Goal: Navigation & Orientation: Find specific page/section

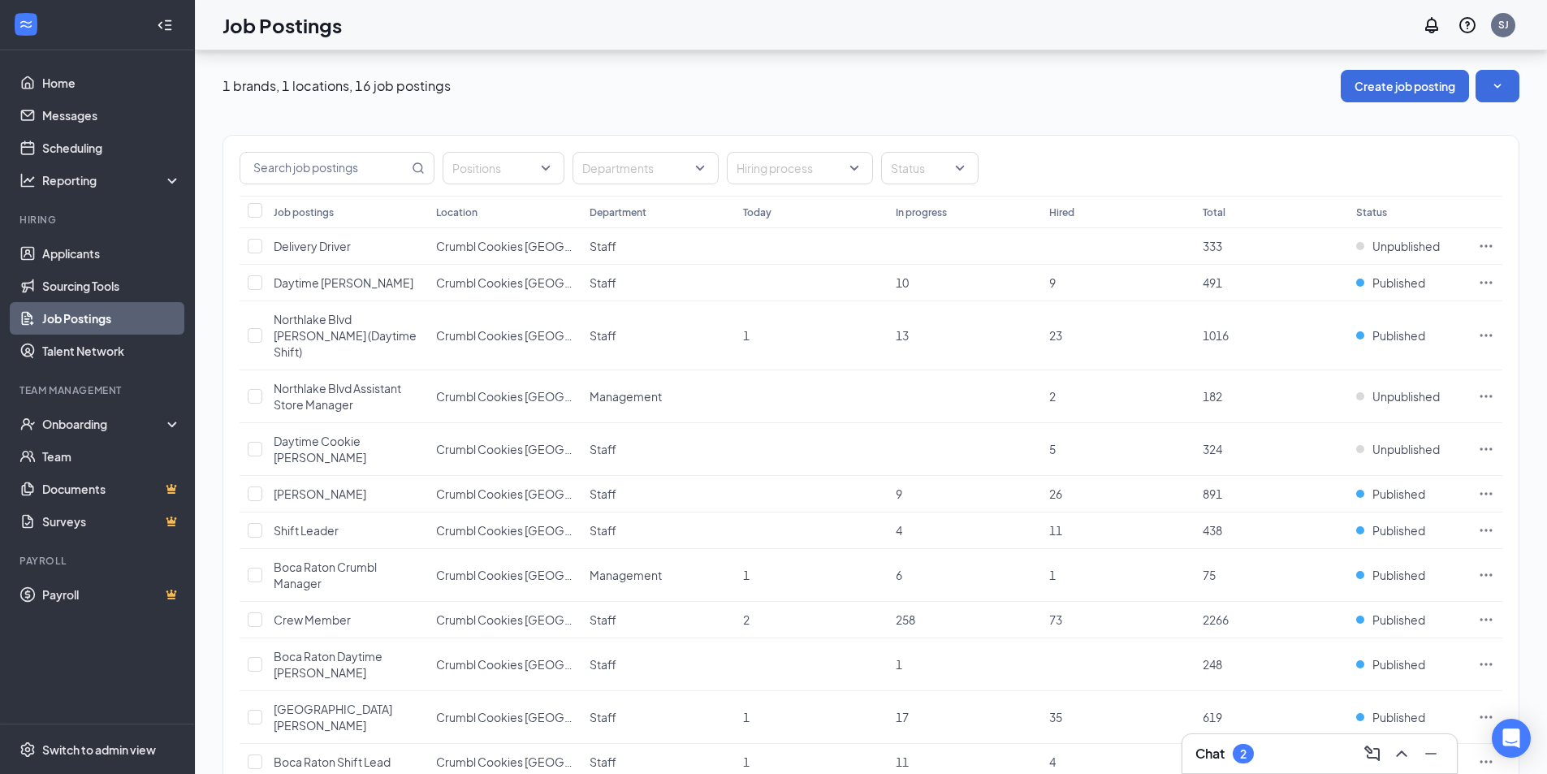
scroll to position [194, 0]
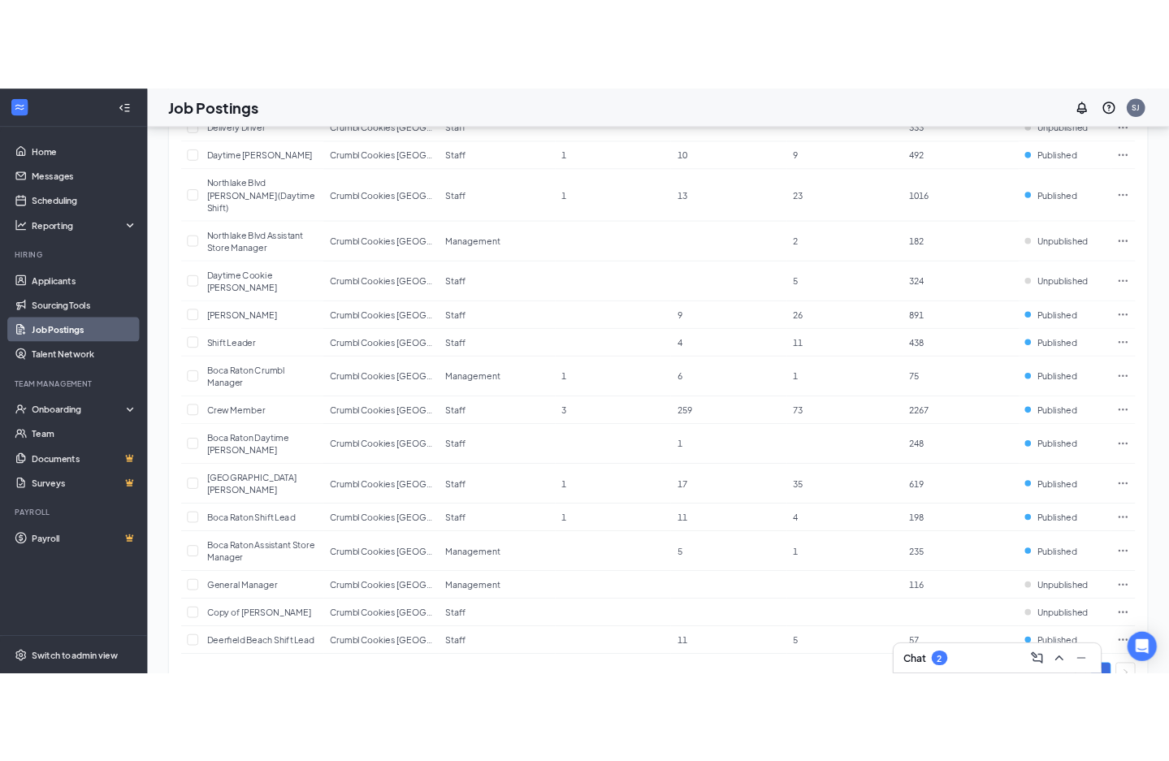
scroll to position [194, 0]
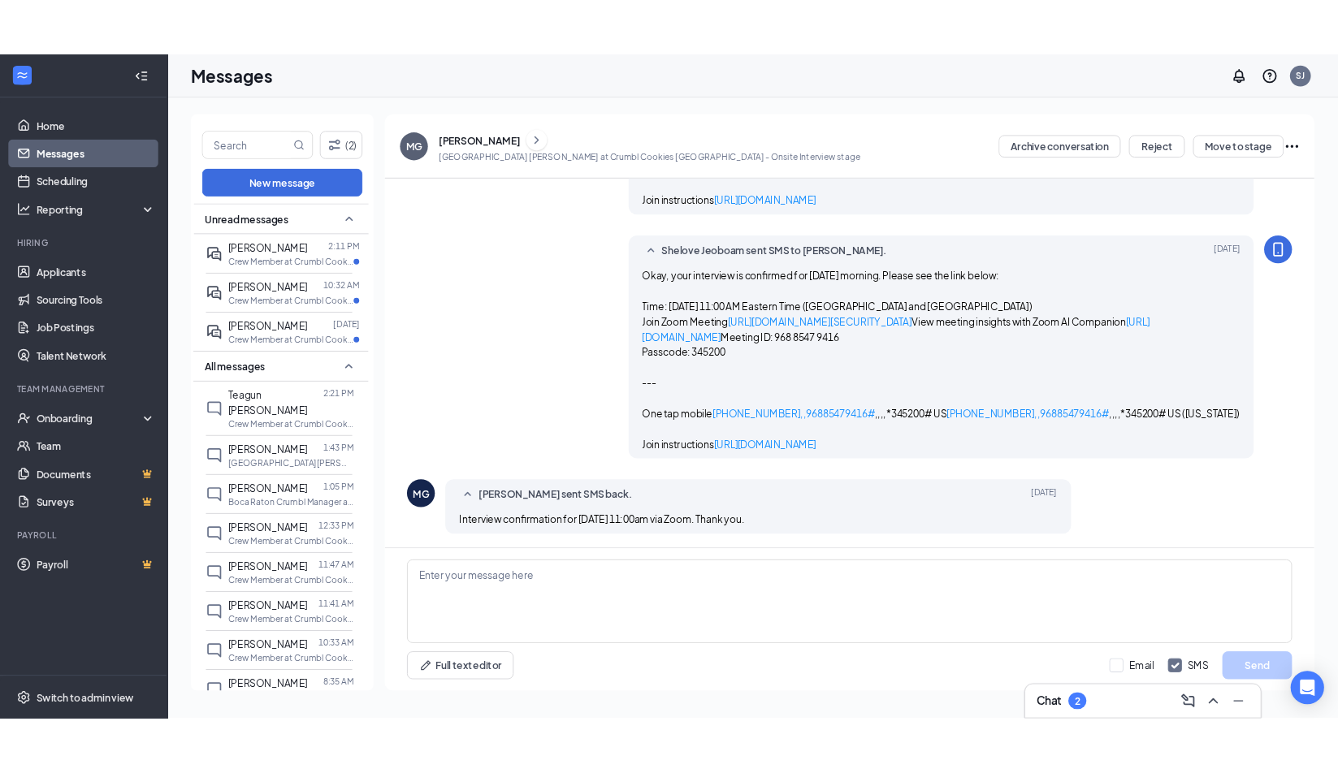
scroll to position [1225, 0]
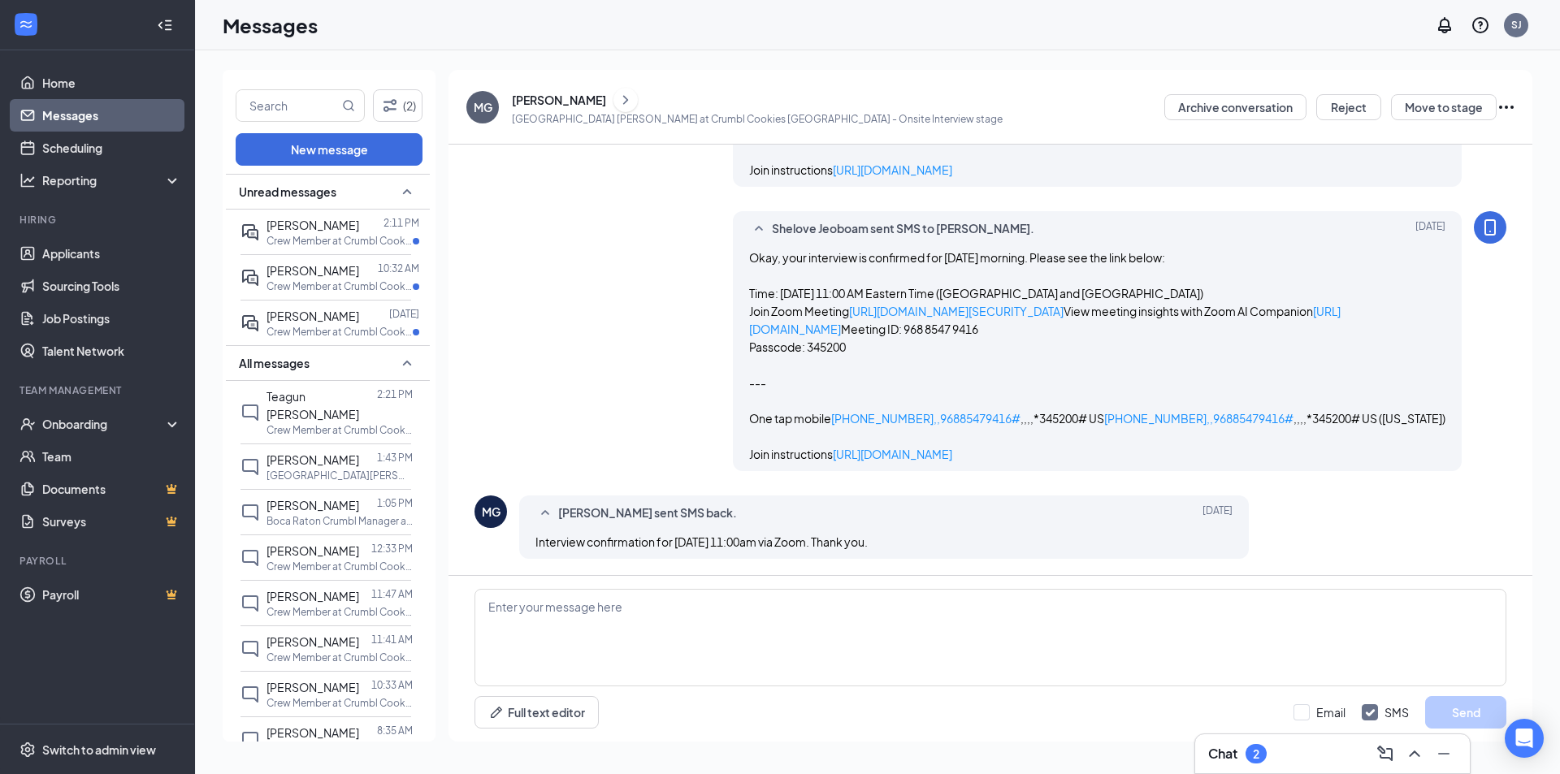
click at [1047, 128] on div "MG [PERSON_NAME] Deerfield Beach [PERSON_NAME] at Crumbl Cookies [GEOGRAPHIC_DA…" at bounding box center [990, 107] width 1084 height 75
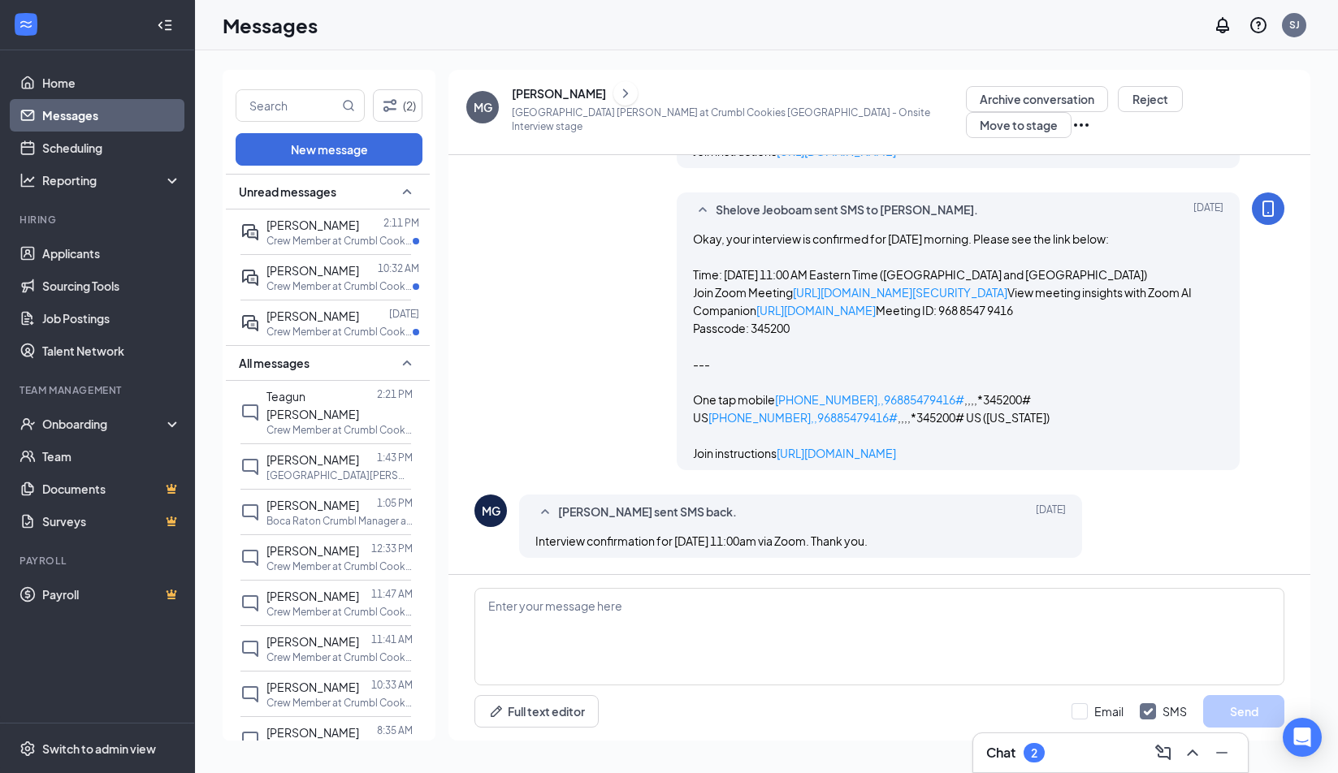
scroll to position [1243, 0]
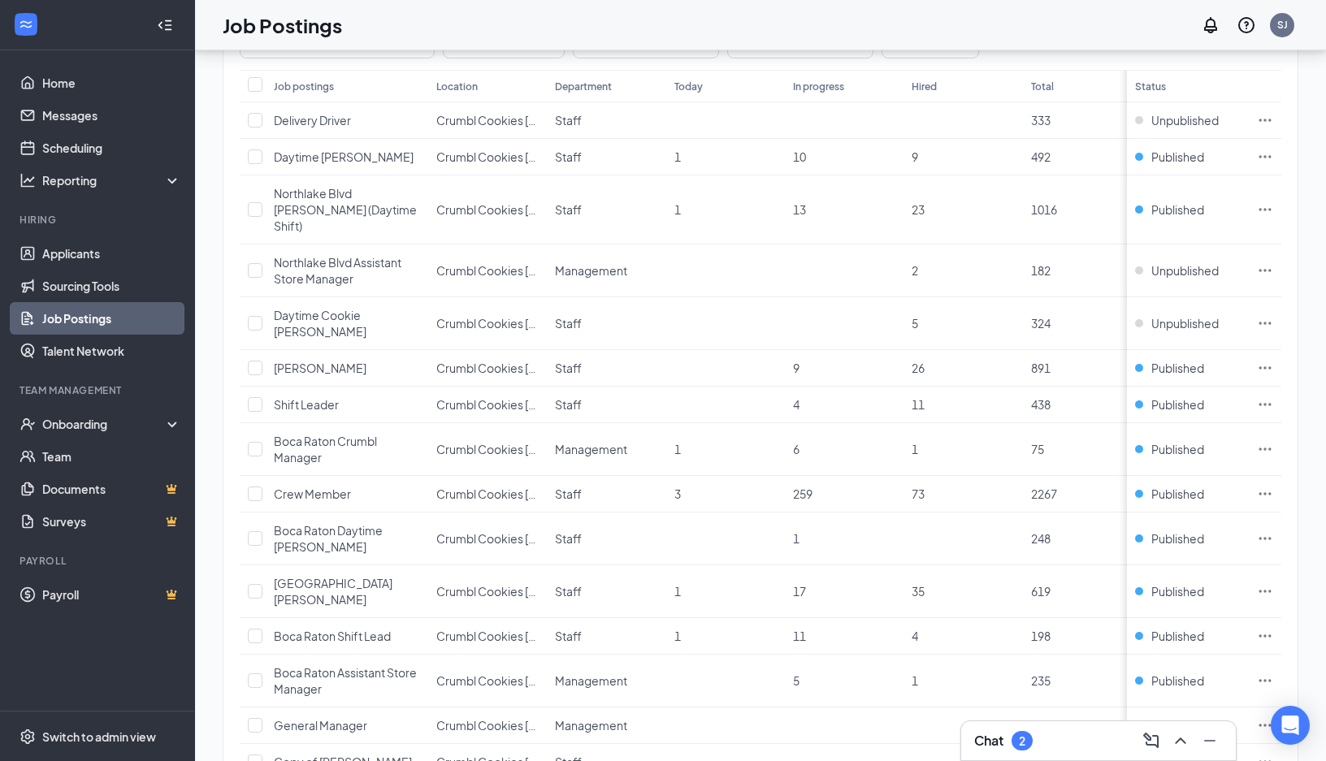
scroll to position [129, 0]
